Goal: Find specific page/section: Find specific page/section

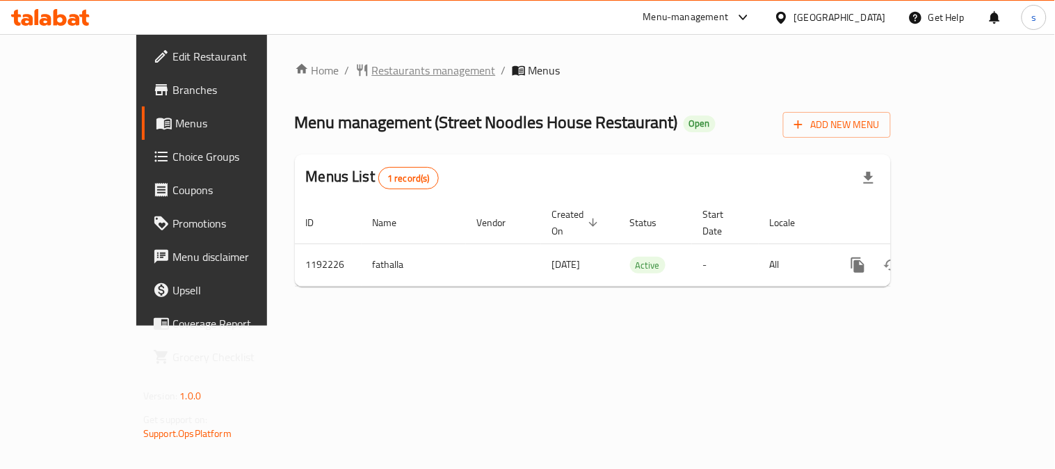
click at [372, 73] on span "Restaurants management" at bounding box center [434, 70] width 124 height 17
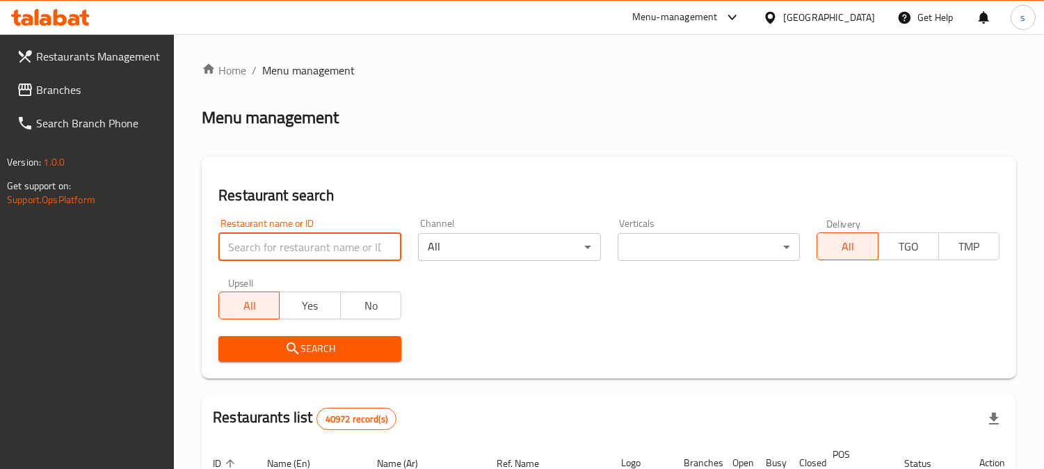
click at [281, 246] on input "search" at bounding box center [309, 247] width 183 height 28
paste input "667457"
type input "667457"
click button "Search" at bounding box center [309, 349] width 183 height 26
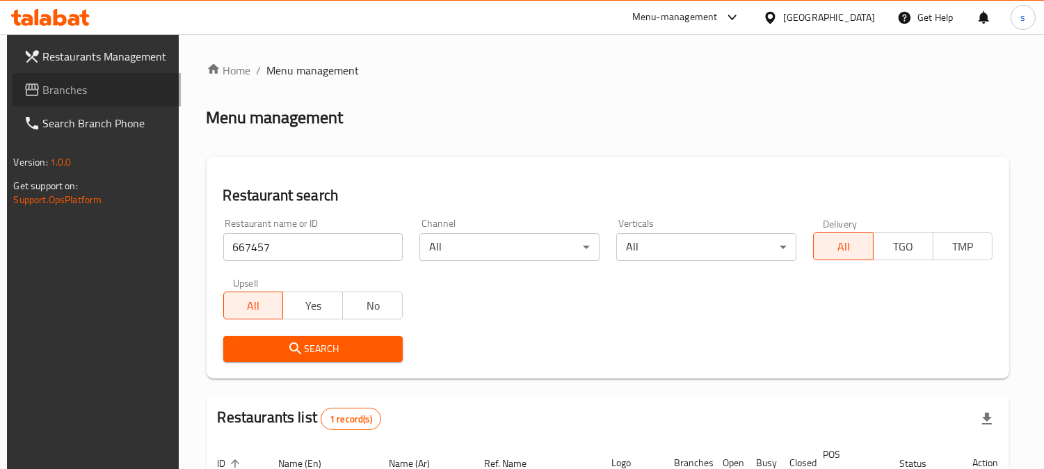
click at [70, 86] on span "Branches" at bounding box center [106, 89] width 127 height 17
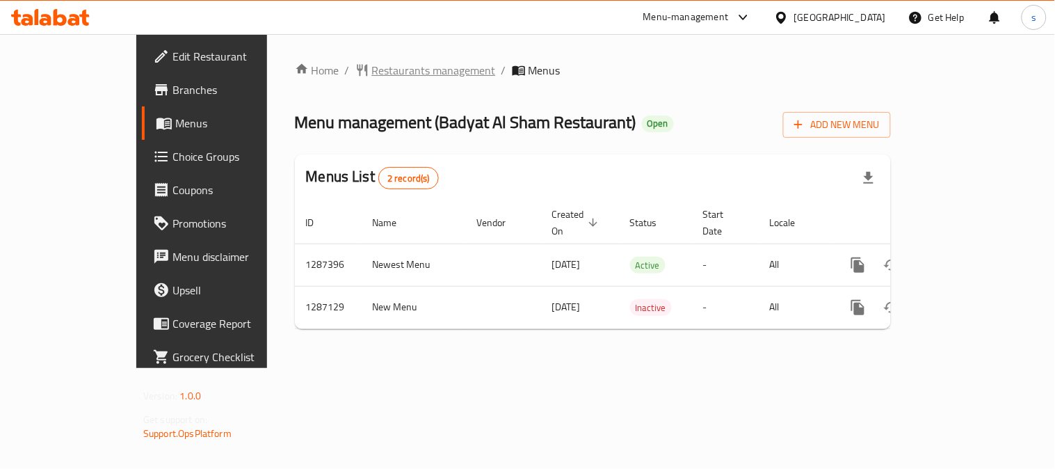
click at [372, 62] on span "Restaurants management" at bounding box center [434, 70] width 124 height 17
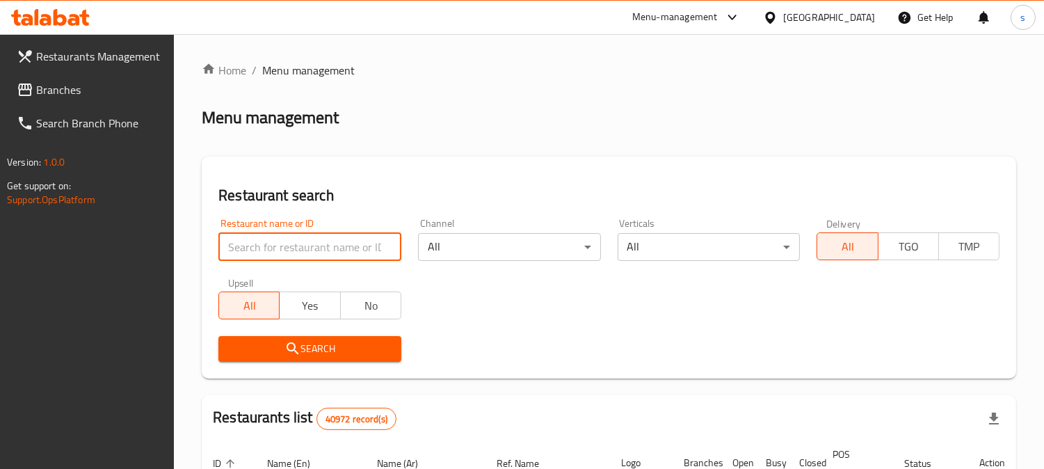
click at [342, 248] on input "search" at bounding box center [309, 247] width 183 height 28
paste input "696593"
type input "696593"
click button "Search" at bounding box center [309, 349] width 183 height 26
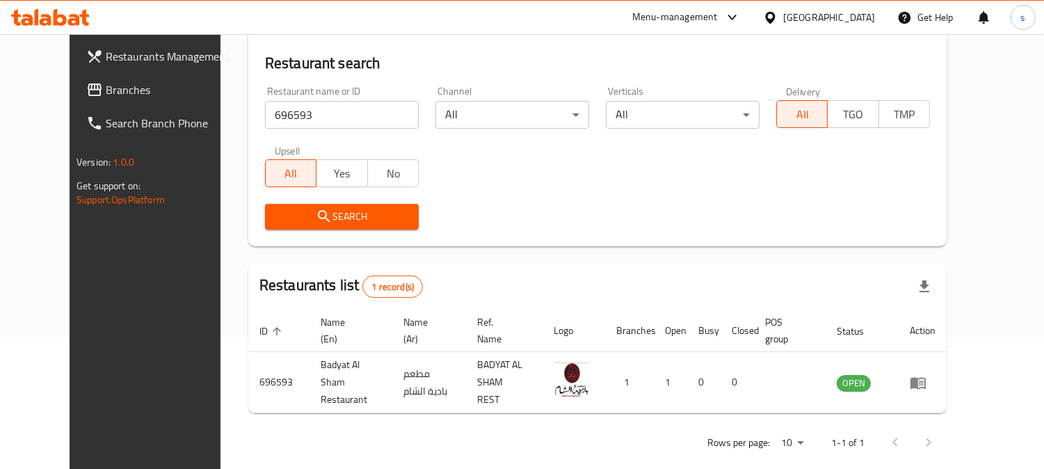
scroll to position [140, 0]
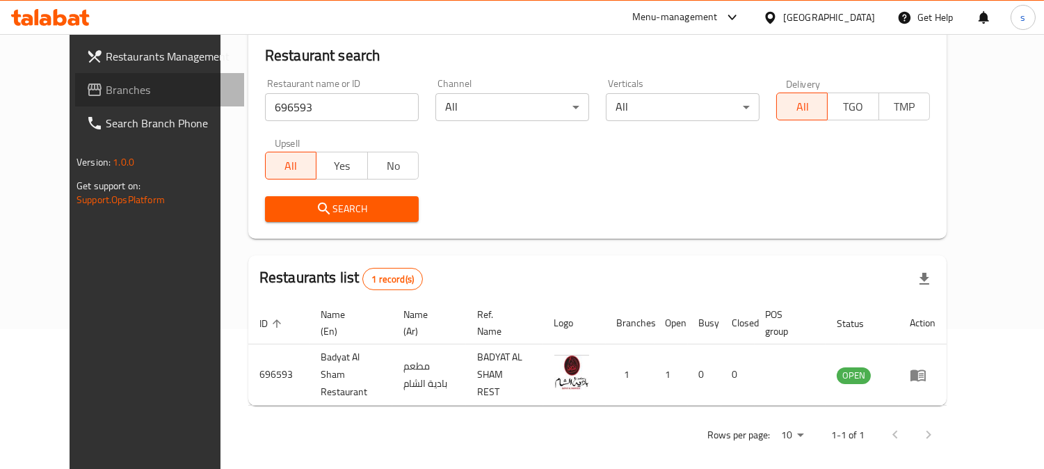
click at [106, 87] on span "Branches" at bounding box center [169, 89] width 127 height 17
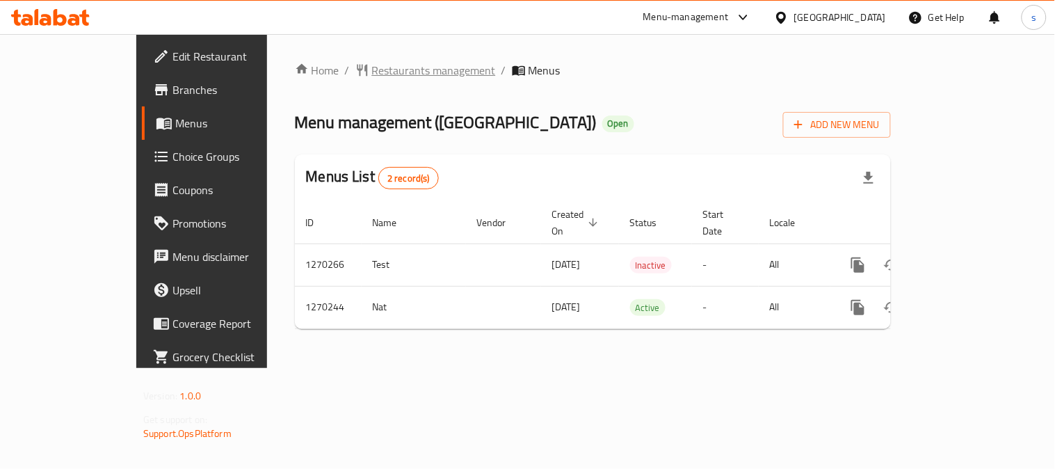
click at [372, 72] on span "Restaurants management" at bounding box center [434, 70] width 124 height 17
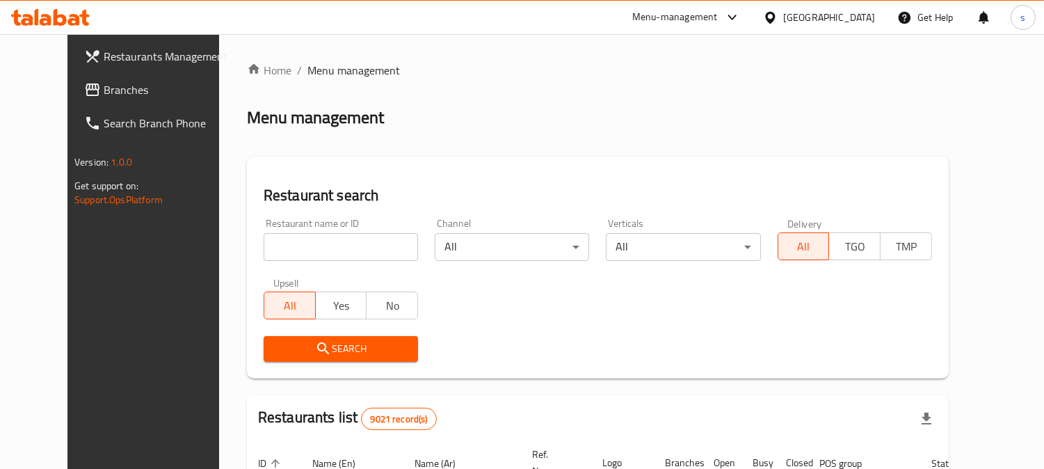
click at [334, 247] on input "search" at bounding box center [341, 247] width 154 height 28
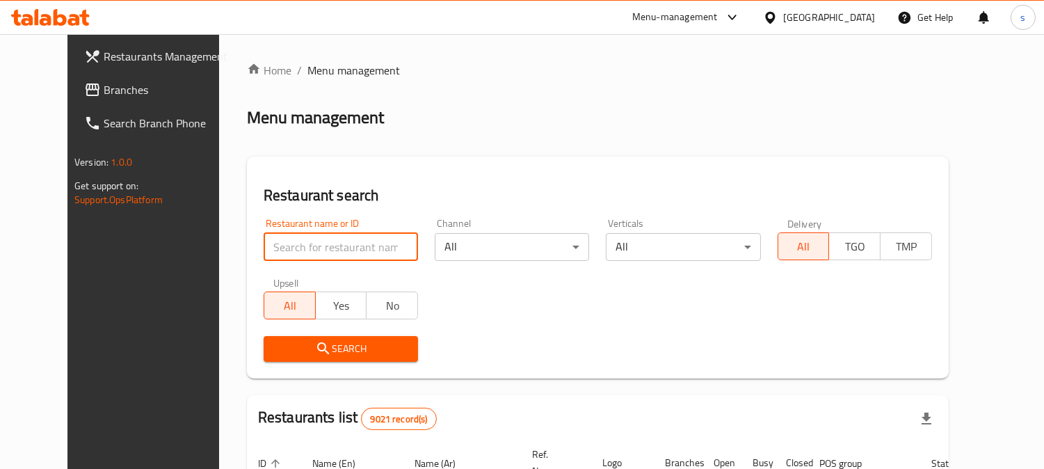
click at [334, 247] on input "search" at bounding box center [341, 247] width 154 height 28
paste input "689092"
type input "689092"
click button "Search" at bounding box center [341, 349] width 154 height 26
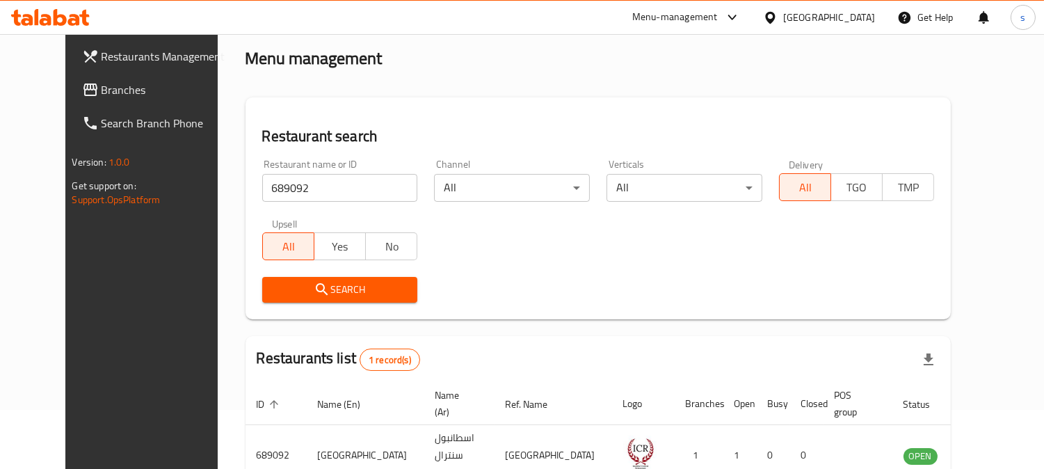
scroll to position [140, 0]
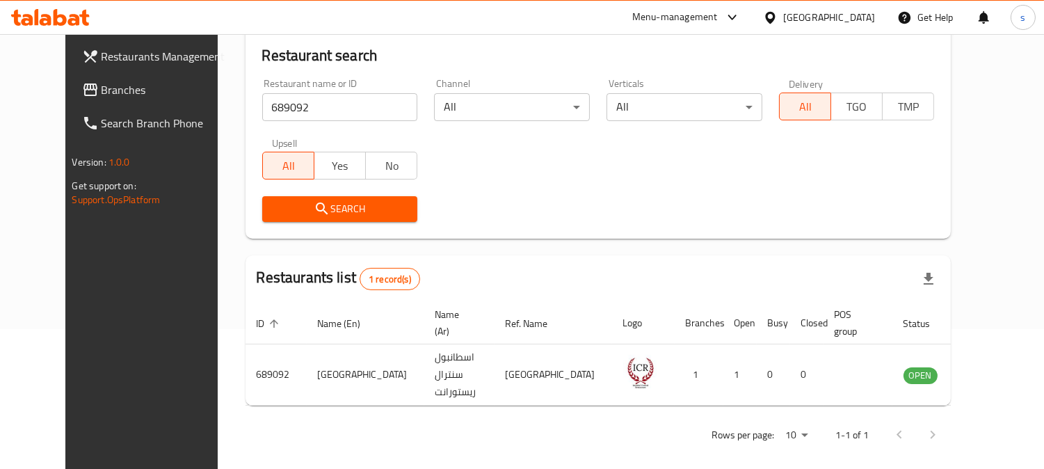
drag, startPoint x: 93, startPoint y: 93, endPoint x: 12, endPoint y: 96, distance: 81.5
click at [102, 93] on span "Branches" at bounding box center [165, 89] width 127 height 17
